Goal: Task Accomplishment & Management: Manage account settings

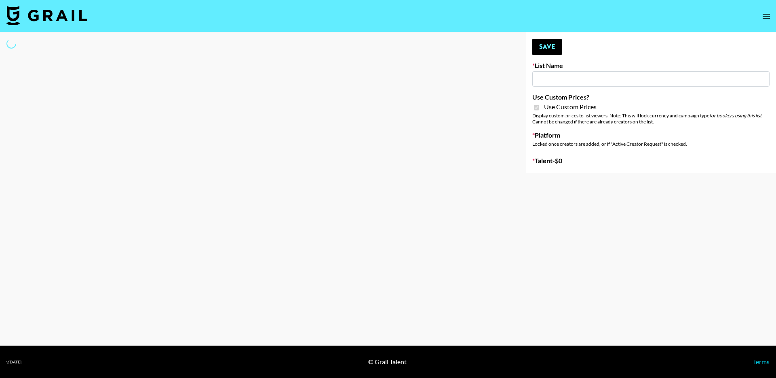
type input "Gfal"
checkbox input "true"
select select "Brand"
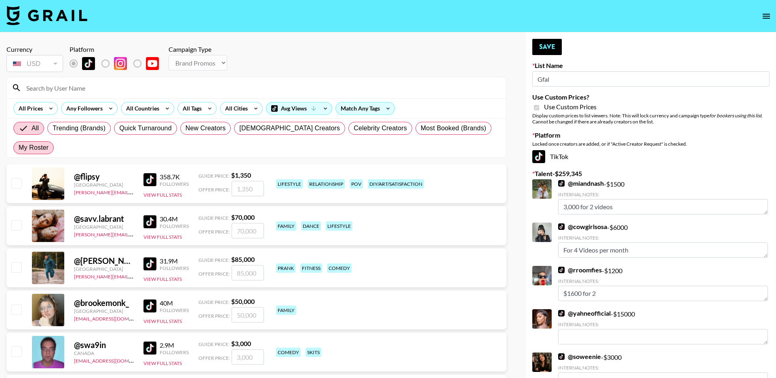
click at [49, 143] on span "My Roster" at bounding box center [34, 148] width 30 height 10
click at [19, 148] on input "My Roster" at bounding box center [19, 148] width 0 height 0
radio input "true"
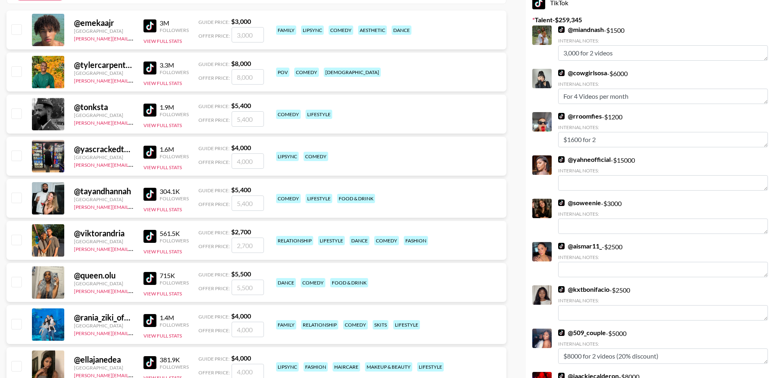
scroll to position [154, 0]
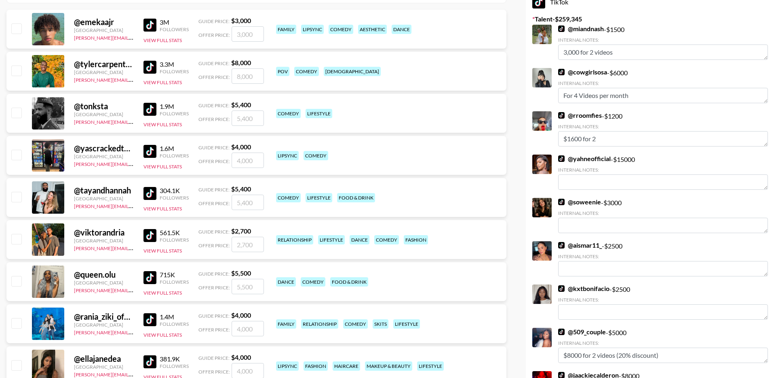
click at [15, 192] on input "checkbox" at bounding box center [16, 197] width 10 height 10
checkbox input "true"
type input "5400"
drag, startPoint x: 256, startPoint y: 183, endPoint x: 204, endPoint y: 183, distance: 51.7
click at [204, 194] on div "Offer Price: 5400" at bounding box center [230, 201] width 65 height 15
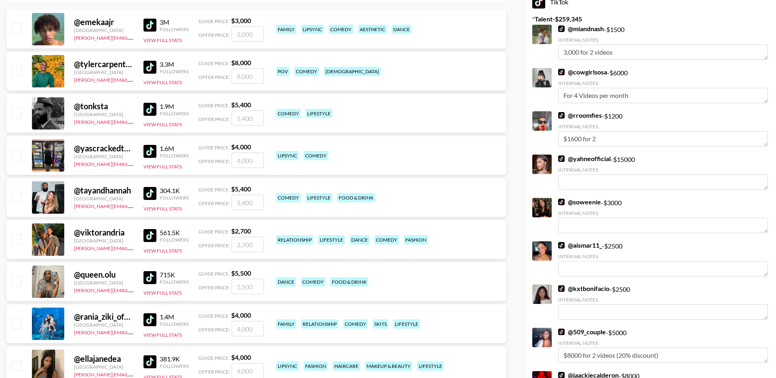
checkbox input "true"
type input "5"
checkbox input "false"
checkbox input "true"
type input "3000"
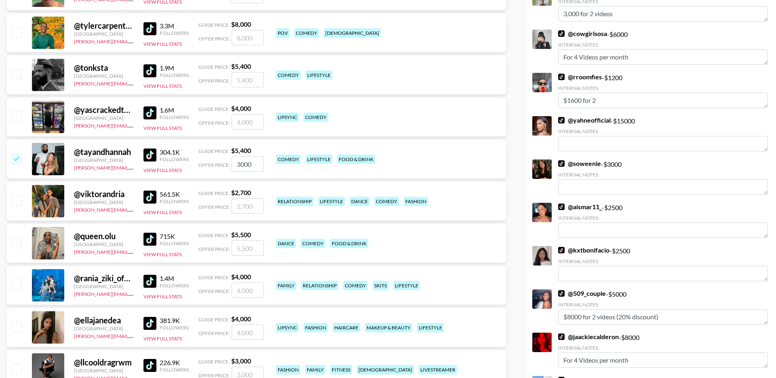
scroll to position [196, 0]
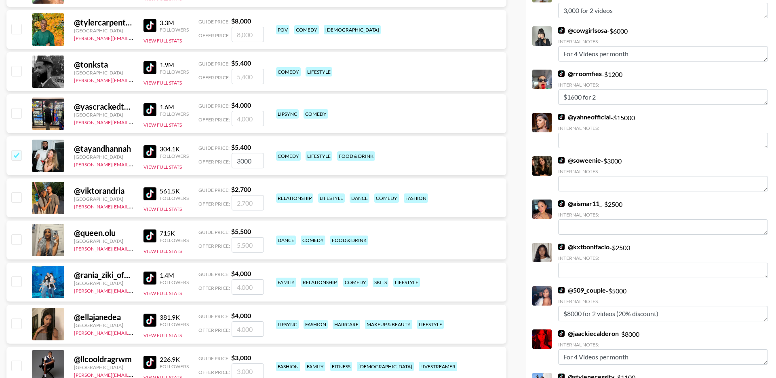
click at [15, 192] on input "checkbox" at bounding box center [16, 197] width 10 height 10
checkbox input "true"
drag, startPoint x: 259, startPoint y: 184, endPoint x: 216, endPoint y: 184, distance: 42.8
click at [216, 195] on div "Offer Price: 2700" at bounding box center [230, 202] width 65 height 15
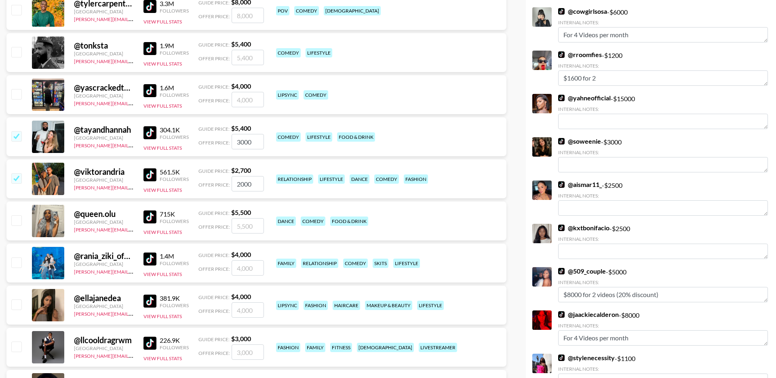
scroll to position [217, 0]
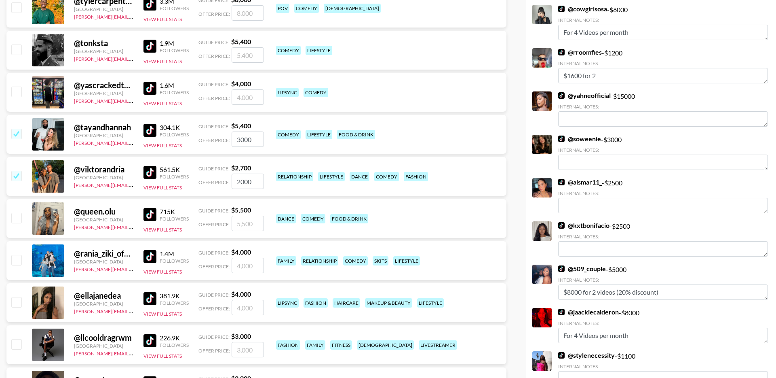
type input "2000"
click at [21, 255] on input "checkbox" at bounding box center [16, 260] width 10 height 10
checkbox input "true"
drag, startPoint x: 258, startPoint y: 247, endPoint x: 220, endPoint y: 247, distance: 37.2
click at [221, 258] on div "Offer Price: 4000" at bounding box center [230, 265] width 65 height 15
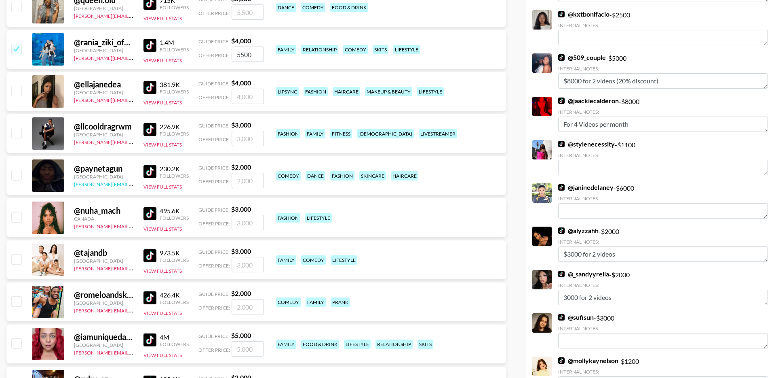
scroll to position [444, 0]
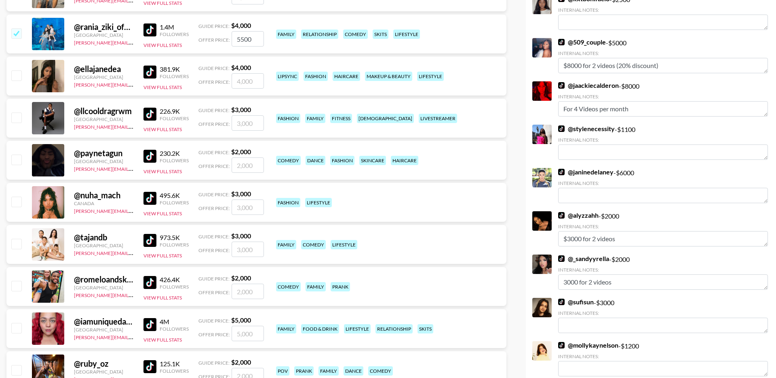
type input "5500"
click at [19, 239] on input "checkbox" at bounding box center [16, 244] width 10 height 10
checkbox input "true"
type input "3000"
click at [14, 281] on input "checkbox" at bounding box center [16, 286] width 10 height 10
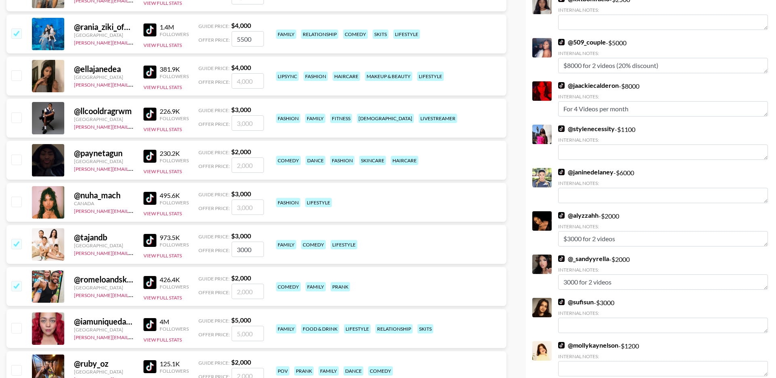
checkbox input "true"
type input "2000"
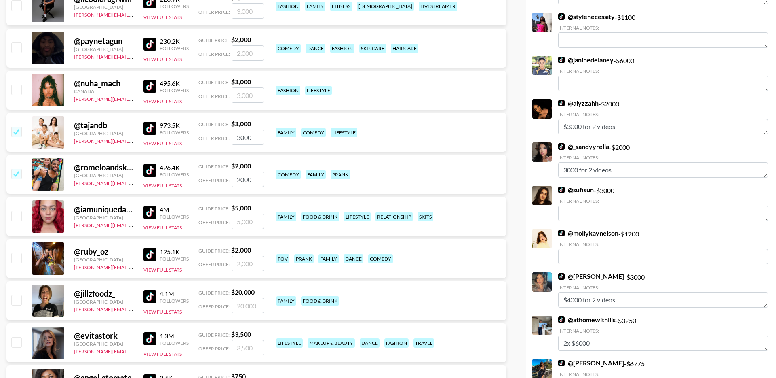
scroll to position [557, 0]
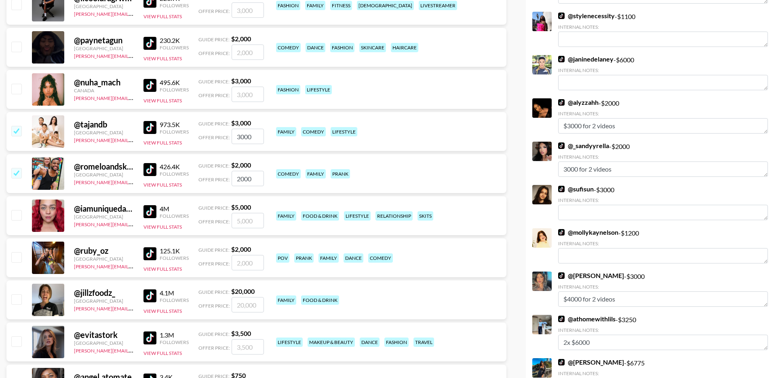
click at [21, 210] on input "checkbox" at bounding box center [16, 215] width 10 height 10
checkbox input "true"
drag, startPoint x: 258, startPoint y: 198, endPoint x: 213, endPoint y: 198, distance: 44.9
click at [213, 213] on div "Offer Price: 5000" at bounding box center [230, 220] width 65 height 15
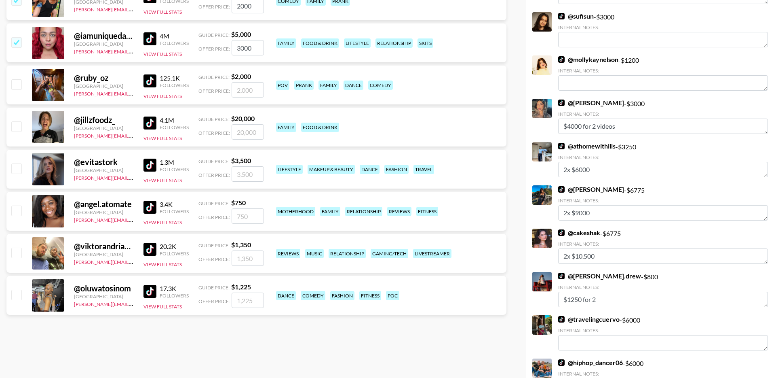
scroll to position [0, 0]
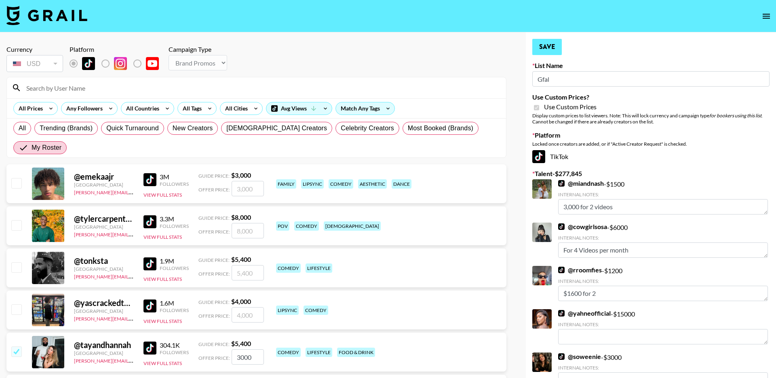
type input "3000"
click at [556, 48] on button "Save" at bounding box center [547, 47] width 30 height 16
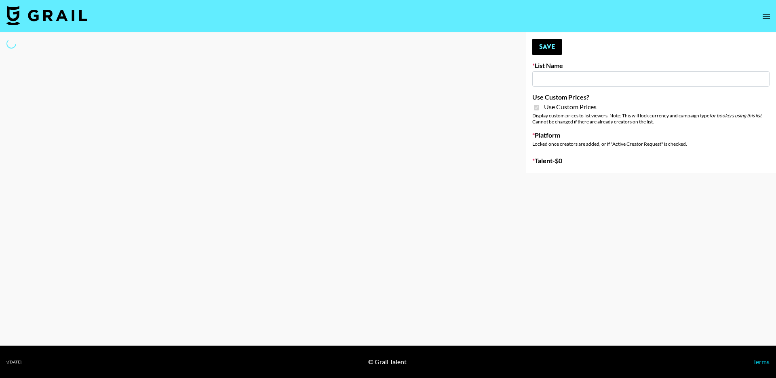
type input "Khiels (19th Aug)"
checkbox input "true"
select select "Brand"
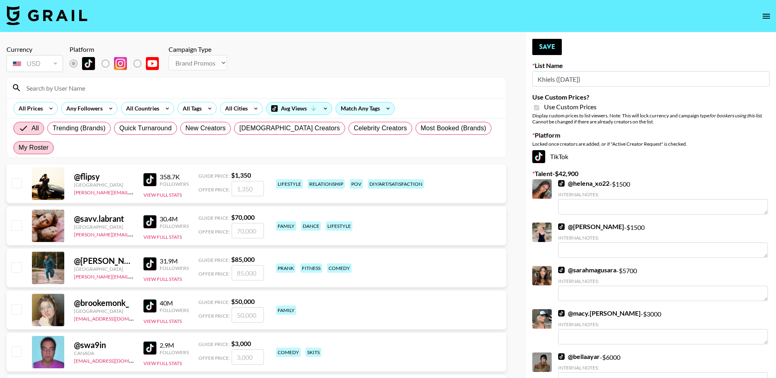
click at [49, 143] on span "My Roster" at bounding box center [34, 148] width 30 height 10
click at [19, 148] on input "My Roster" at bounding box center [19, 148] width 0 height 0
radio input "true"
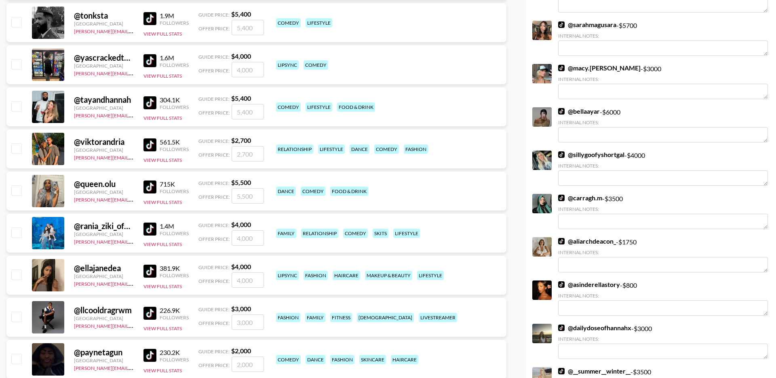
scroll to position [327, 0]
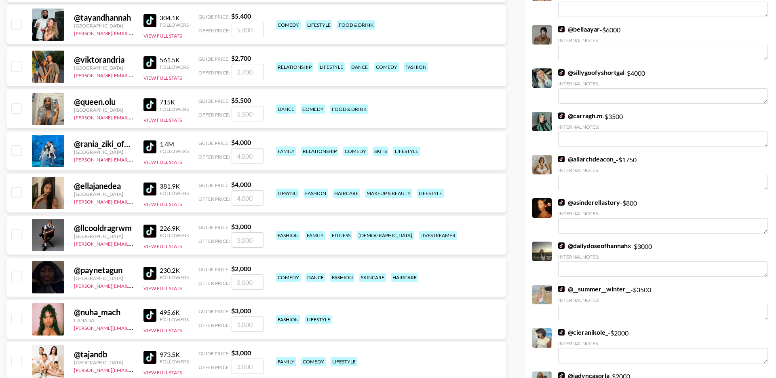
click at [17, 187] on input "checkbox" at bounding box center [16, 192] width 10 height 10
checkbox input "true"
drag, startPoint x: 254, startPoint y: 177, endPoint x: 203, endPoint y: 177, distance: 50.9
click at [204, 190] on div "Offer Price: 4000" at bounding box center [230, 197] width 65 height 15
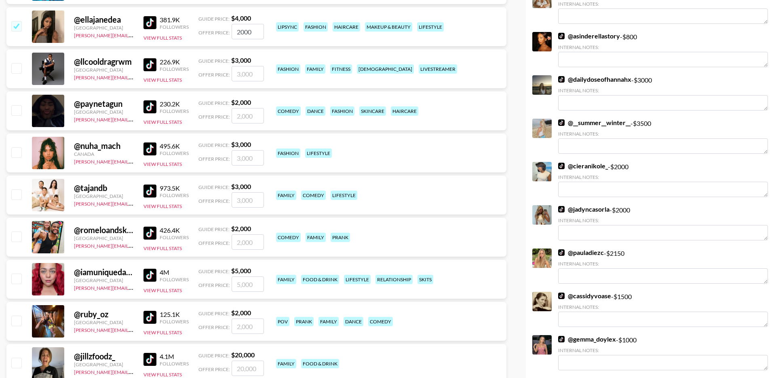
scroll to position [499, 0]
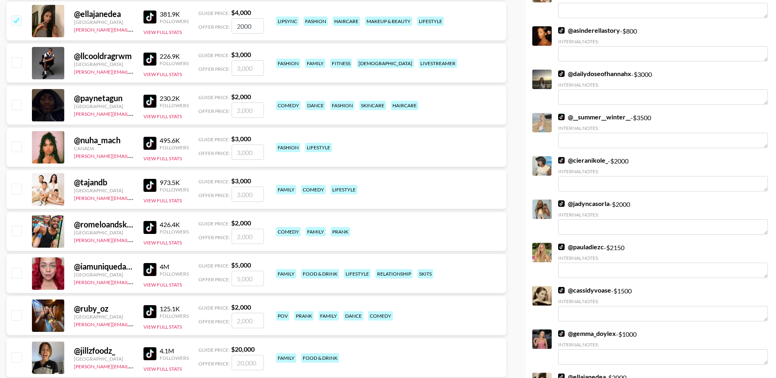
type input "2000"
click at [16, 310] on input "checkbox" at bounding box center [16, 315] width 10 height 10
checkbox input "true"
drag, startPoint x: 256, startPoint y: 304, endPoint x: 210, endPoint y: 304, distance: 45.7
click at [211, 312] on div "Offer Price: 2000" at bounding box center [230, 319] width 65 height 15
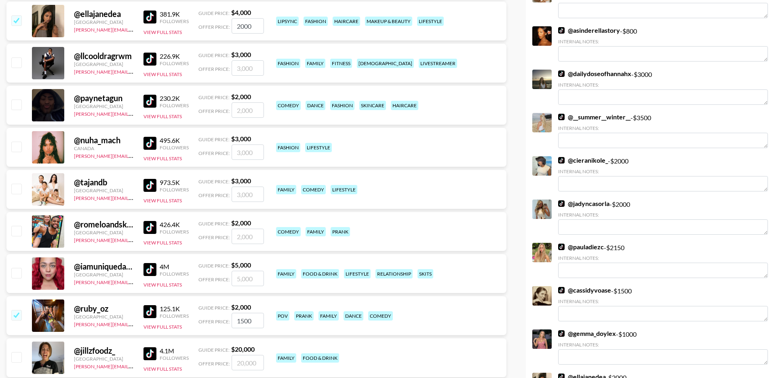
scroll to position [0, 0]
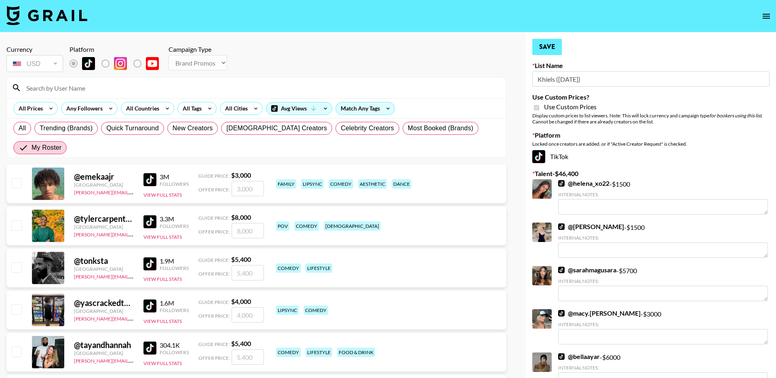
type input "1500"
click at [558, 50] on button "Save" at bounding box center [547, 47] width 30 height 16
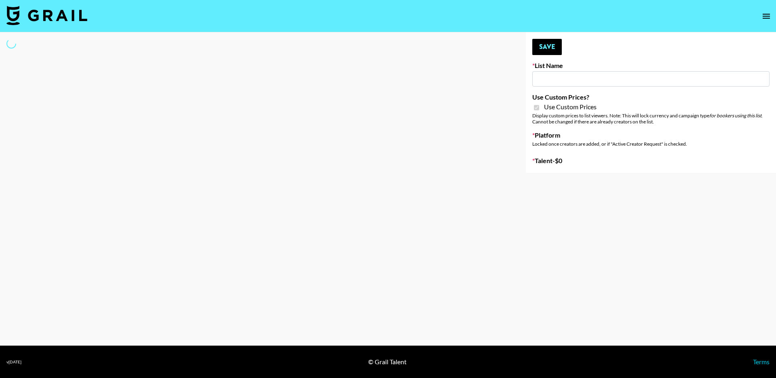
type input "Liquid Brands ([DATE])"
checkbox input "true"
select select "Brand"
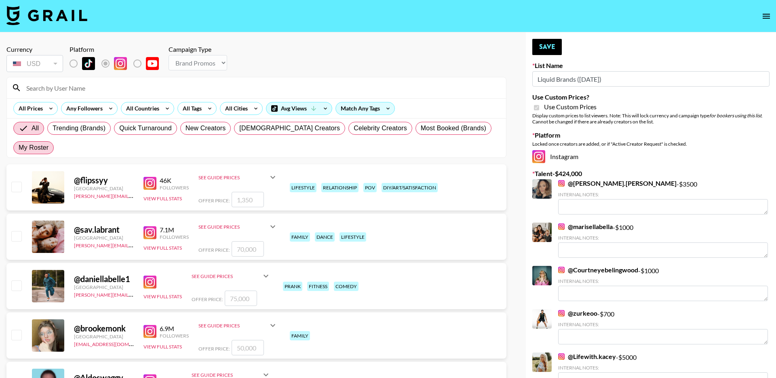
click at [49, 143] on span "My Roster" at bounding box center [34, 148] width 30 height 10
click at [19, 148] on input "My Roster" at bounding box center [19, 148] width 0 height 0
radio input "true"
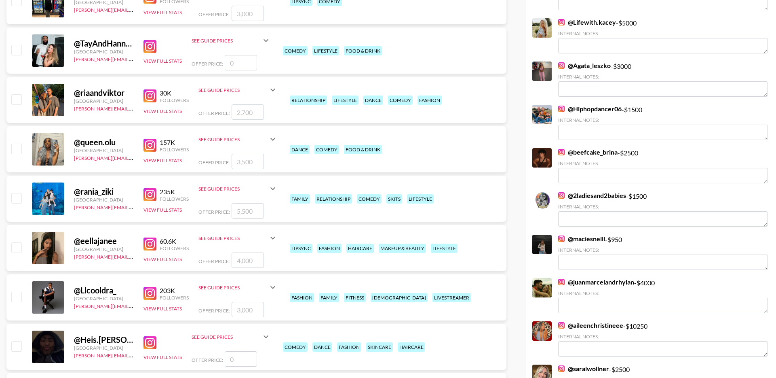
scroll to position [339, 0]
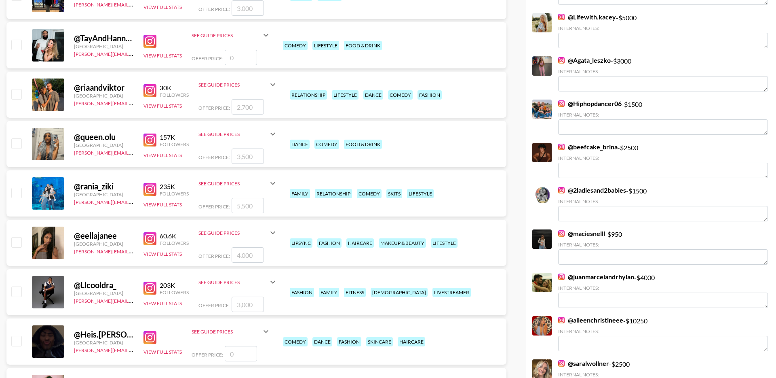
click at [16, 188] on input "checkbox" at bounding box center [16, 193] width 10 height 10
checkbox input "true"
type input "5500"
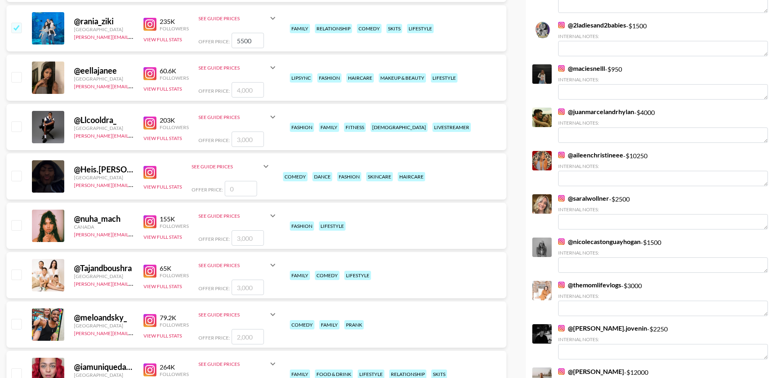
scroll to position [506, 0]
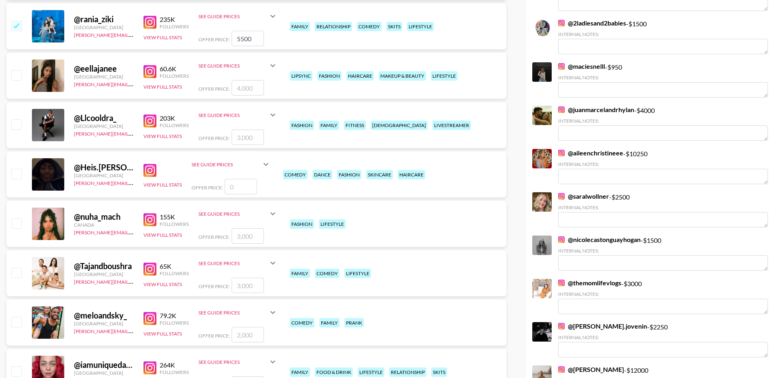
click at [17, 317] on input "checkbox" at bounding box center [16, 322] width 10 height 10
checkbox input "true"
drag, startPoint x: 246, startPoint y: 316, endPoint x: 228, endPoint y: 316, distance: 18.6
click at [228, 327] on div "Offer Price: 2000" at bounding box center [237, 334] width 79 height 15
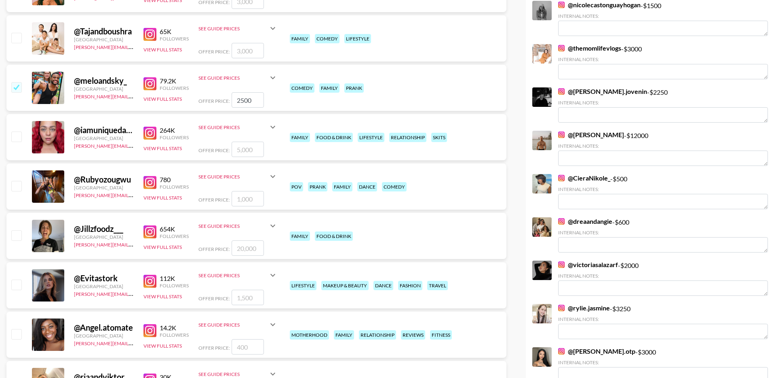
scroll to position [747, 0]
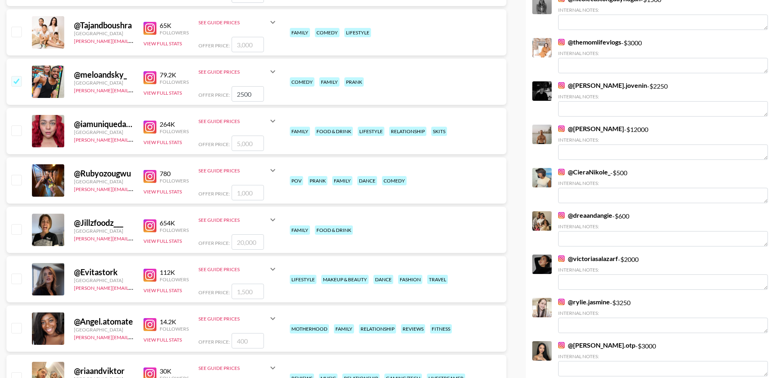
type input "2500"
click at [17, 175] on input "checkbox" at bounding box center [16, 180] width 10 height 10
checkbox input "true"
type input "1000"
click at [17, 175] on input "checkbox" at bounding box center [16, 180] width 10 height 10
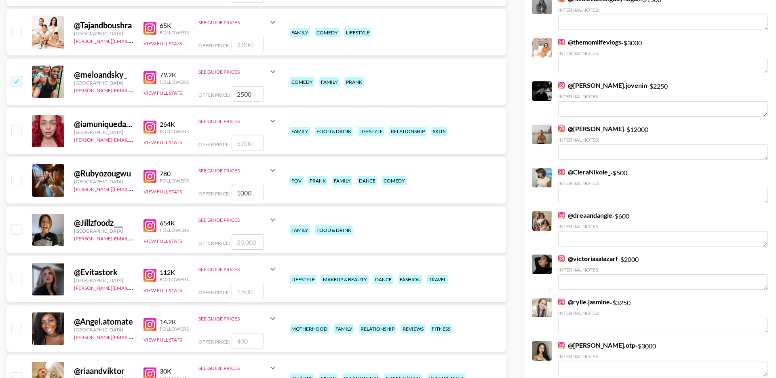
checkbox input "false"
click at [18, 125] on input "checkbox" at bounding box center [16, 130] width 10 height 10
checkbox input "true"
drag, startPoint x: 255, startPoint y: 124, endPoint x: 207, endPoint y: 124, distance: 48.5
click at [208, 135] on div "Offer Price: 5000" at bounding box center [237, 142] width 79 height 15
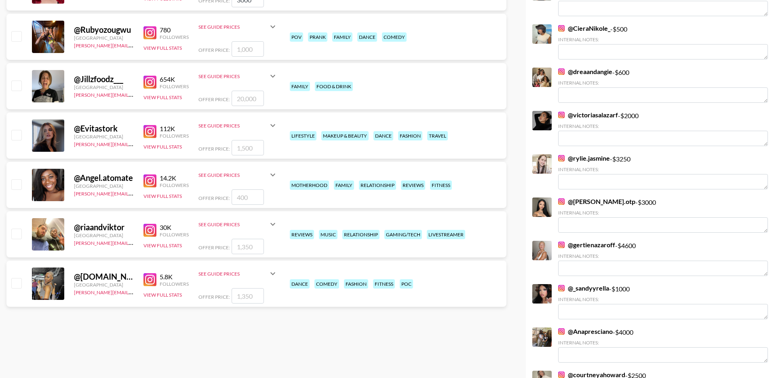
scroll to position [0, 0]
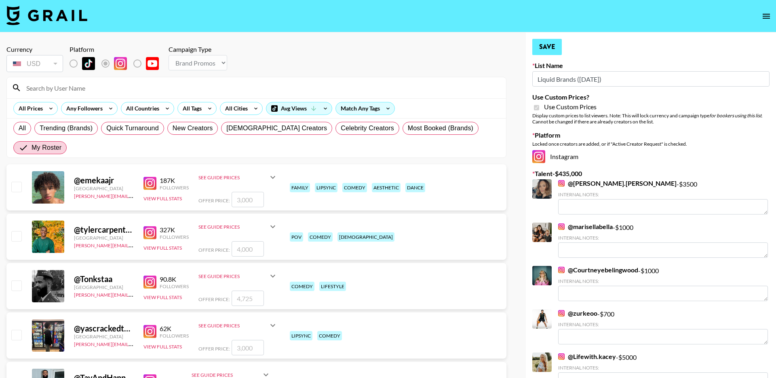
type input "3000"
click at [551, 53] on button "Save" at bounding box center [547, 47] width 30 height 16
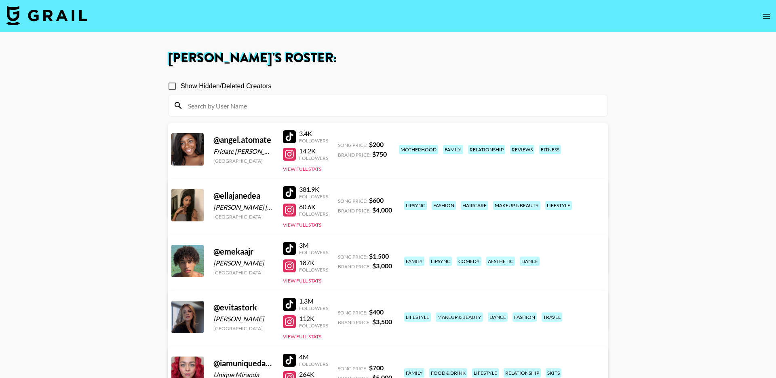
click at [68, 17] on img at bounding box center [46, 15] width 81 height 19
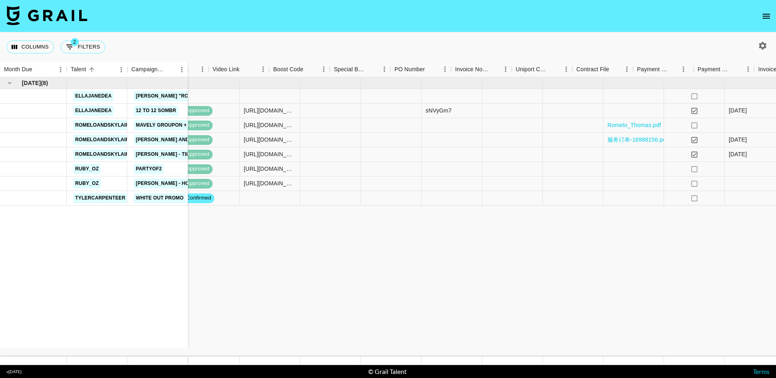
scroll to position [0, 445]
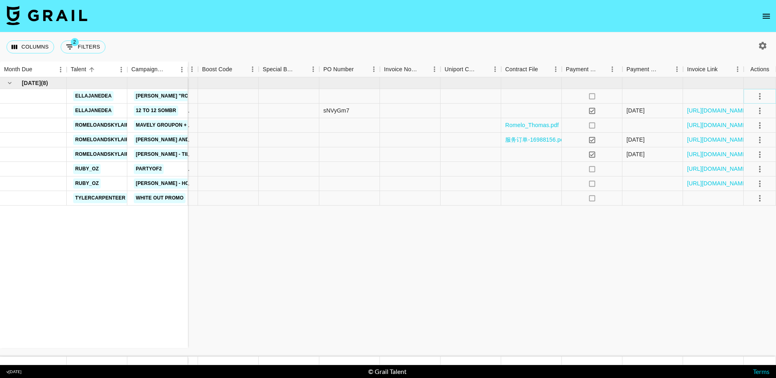
click at [761, 97] on icon "select merge strategy" at bounding box center [760, 96] width 10 height 10
click at [745, 112] on li "Confirm" at bounding box center [750, 113] width 53 height 15
click at [459, 272] on div "[DATE] ( 8 ) [PERSON_NAME] "Rockstar" ellajanedea 12 to 12 sombr romeloandskyla…" at bounding box center [165, 216] width 1221 height 279
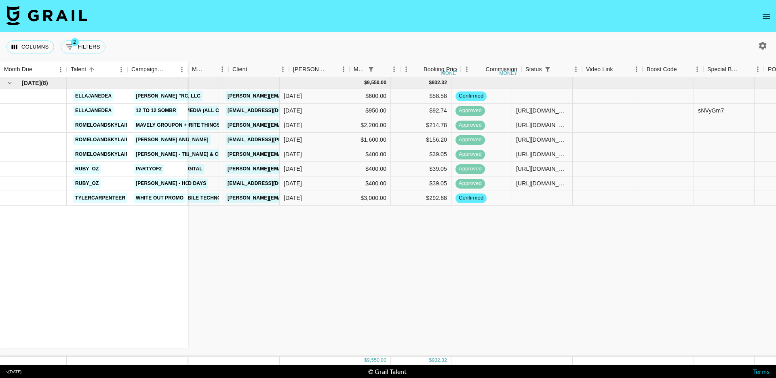
scroll to position [0, 0]
